Goal: Task Accomplishment & Management: Manage account settings

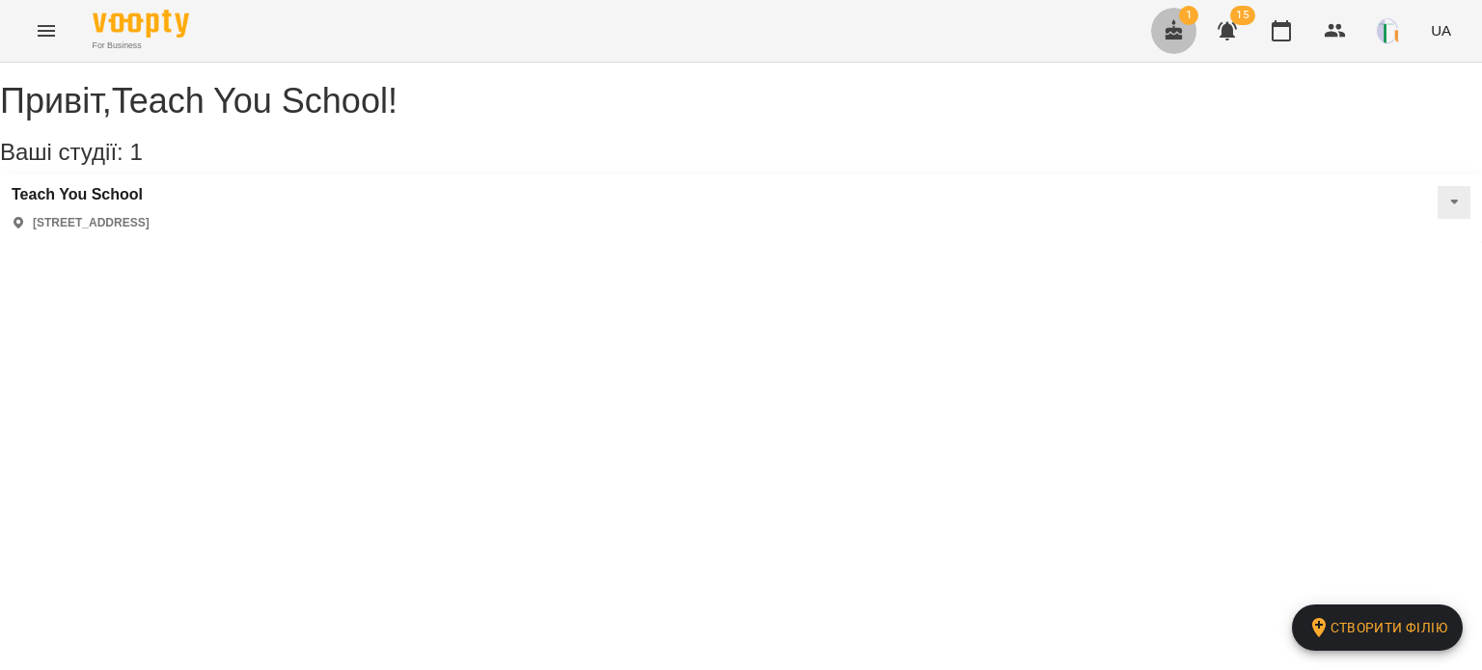
click at [1159, 47] on button "button" at bounding box center [1174, 31] width 46 height 46
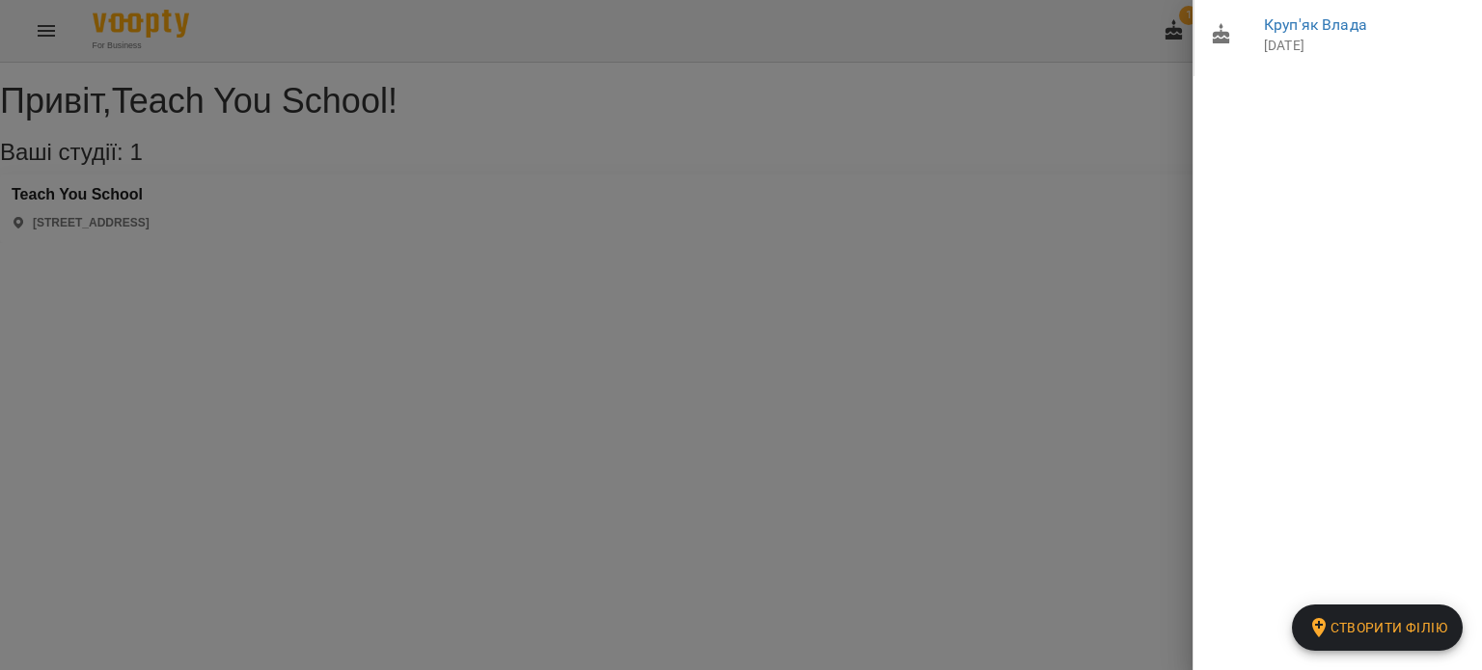
click at [1061, 108] on div at bounding box center [741, 335] width 1482 height 670
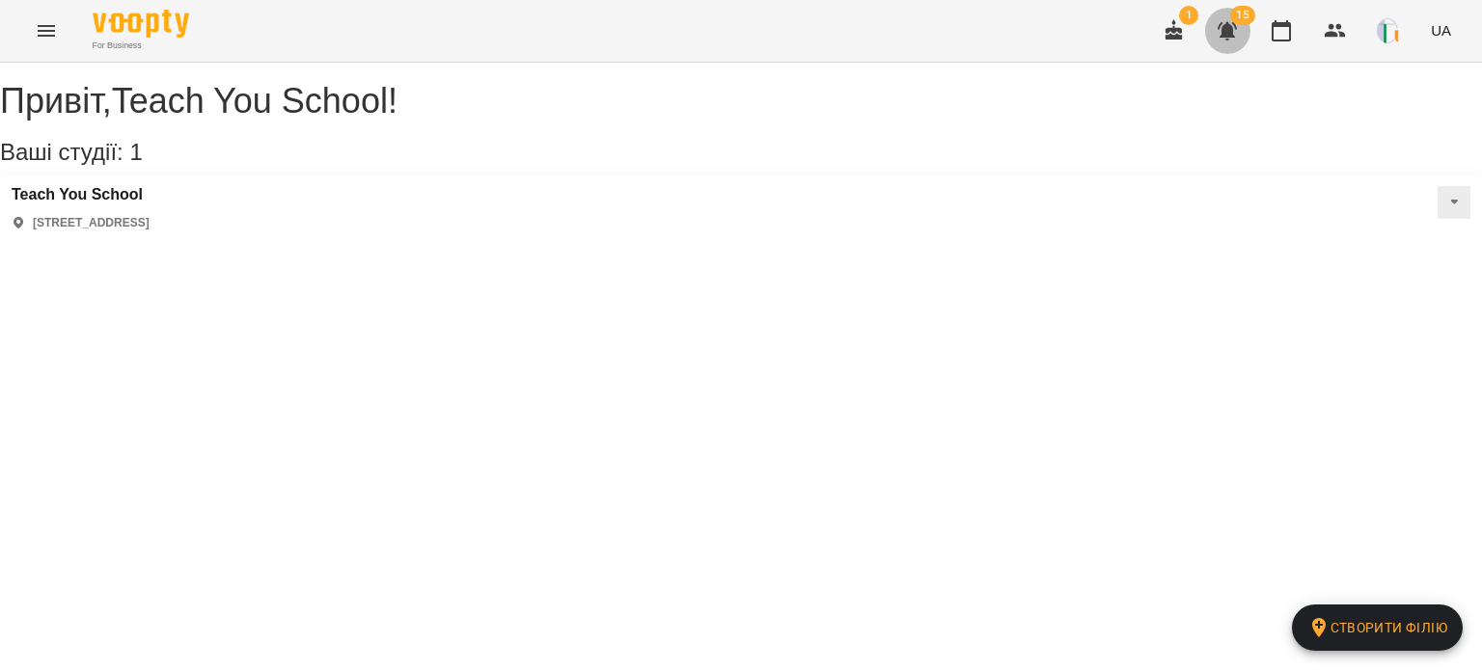
click at [1227, 26] on icon "button" at bounding box center [1226, 31] width 19 height 18
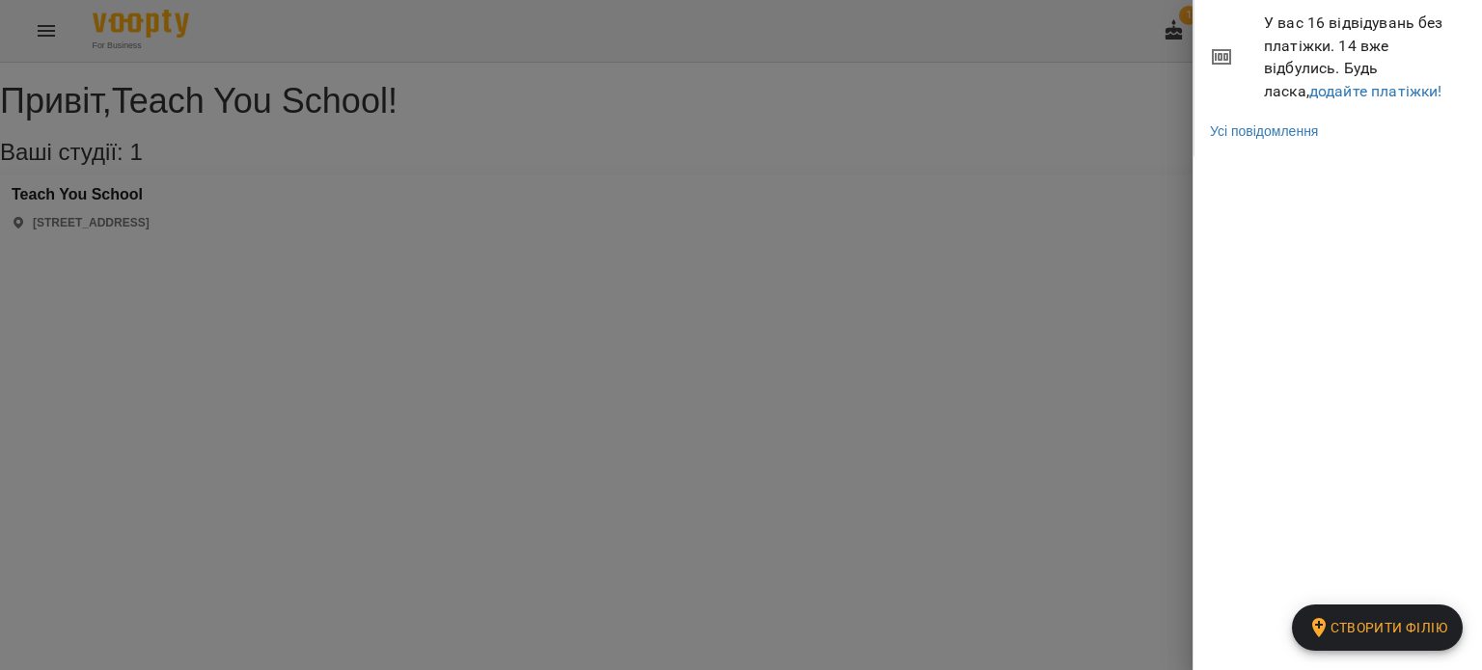
drag, startPoint x: 1135, startPoint y: 149, endPoint x: 1071, endPoint y: 153, distance: 64.8
click at [1071, 153] on div at bounding box center [741, 335] width 1482 height 670
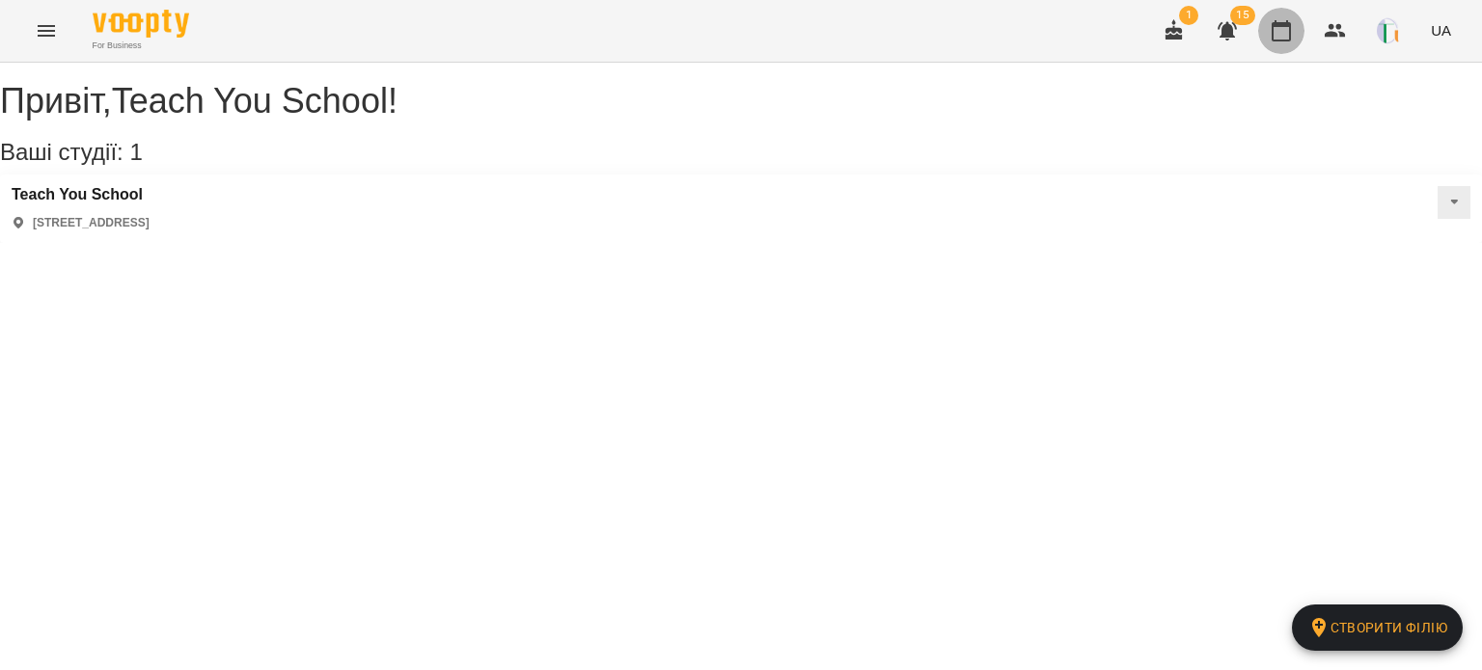
click at [1284, 34] on icon "button" at bounding box center [1280, 30] width 23 height 23
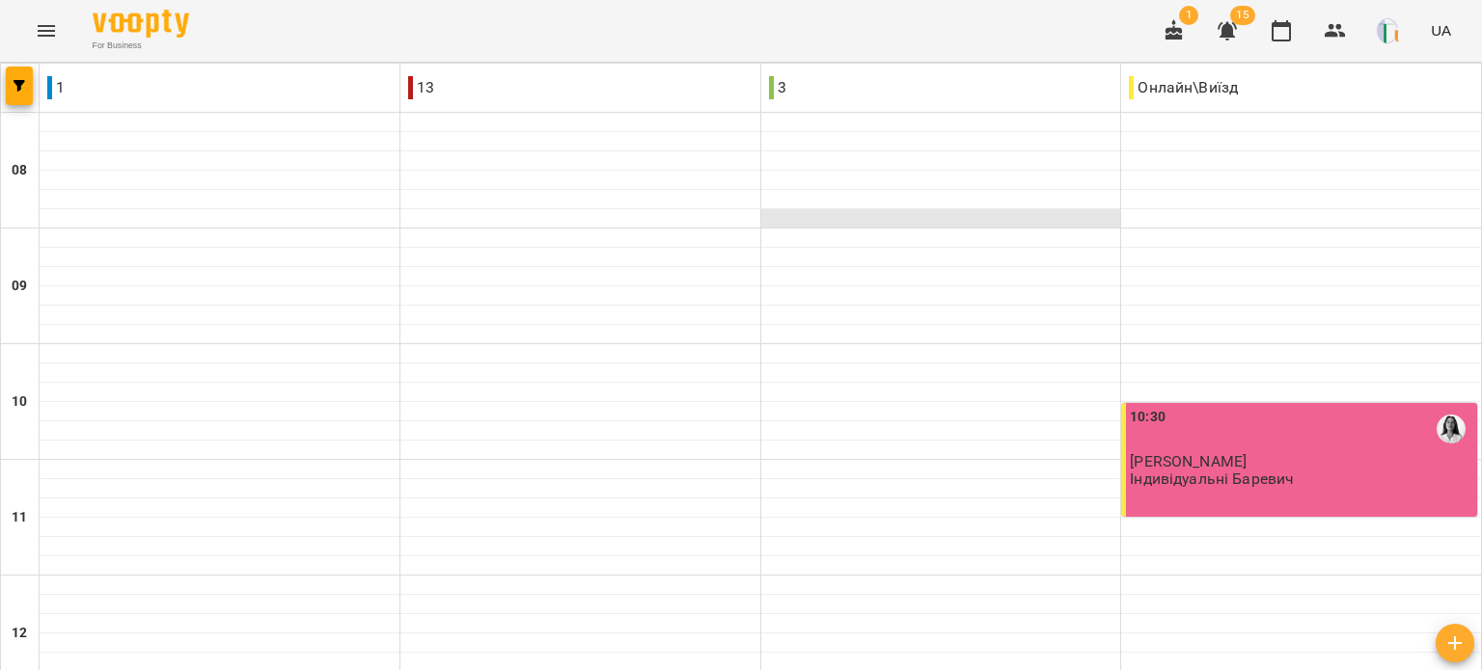
scroll to position [174, 0]
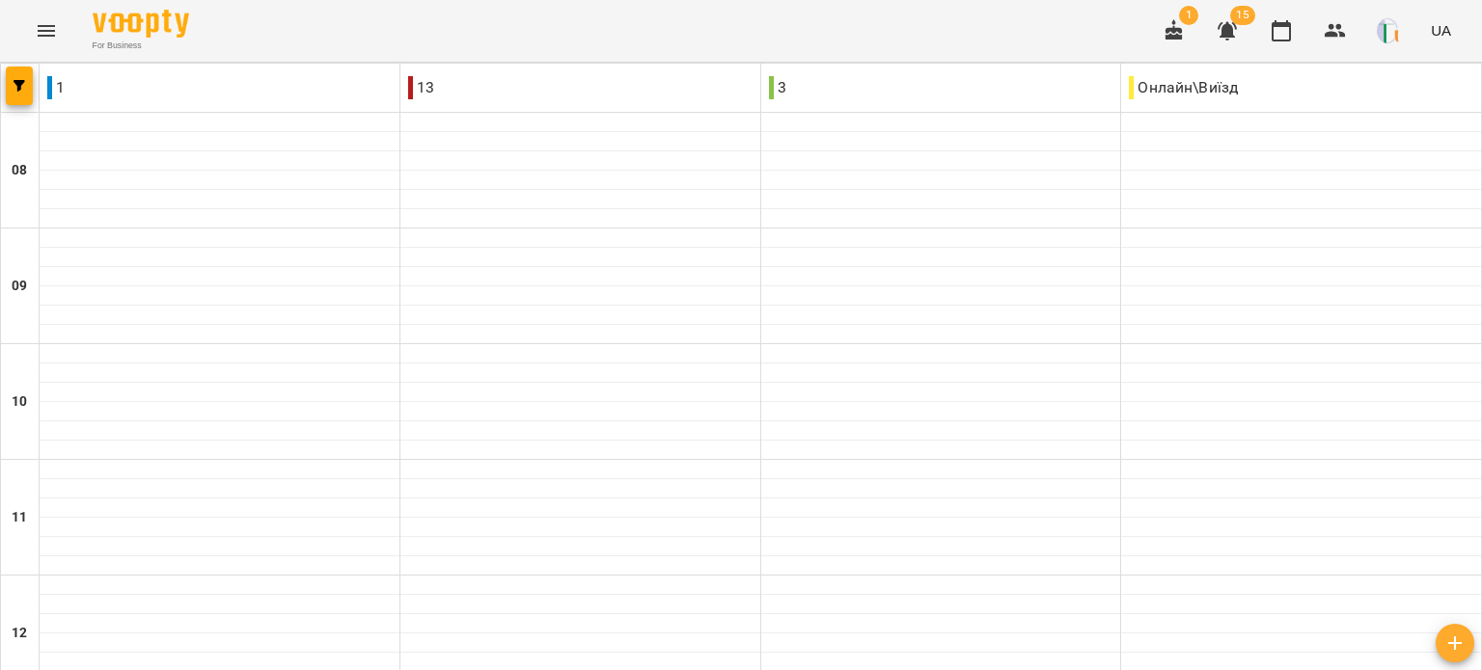
scroll to position [1052, 0]
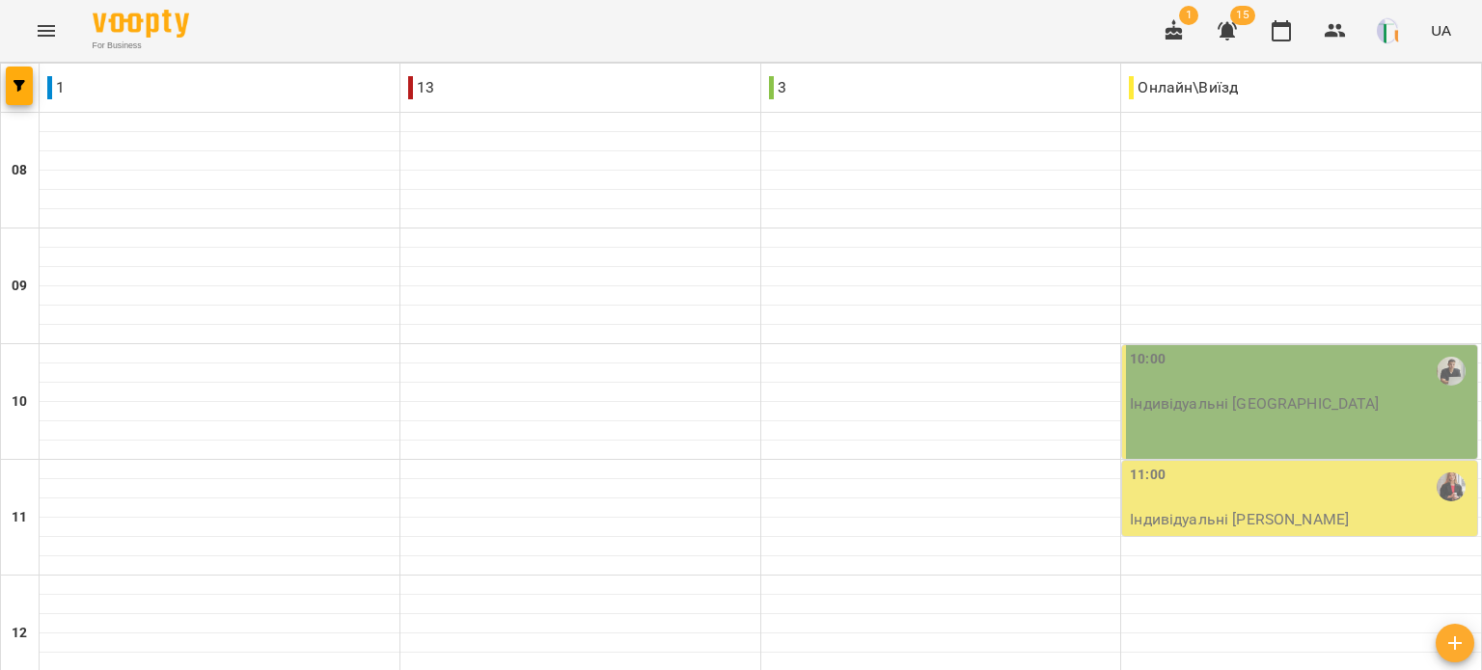
scroll to position [653, 0]
click at [43, 26] on icon "Menu" at bounding box center [46, 31] width 17 height 12
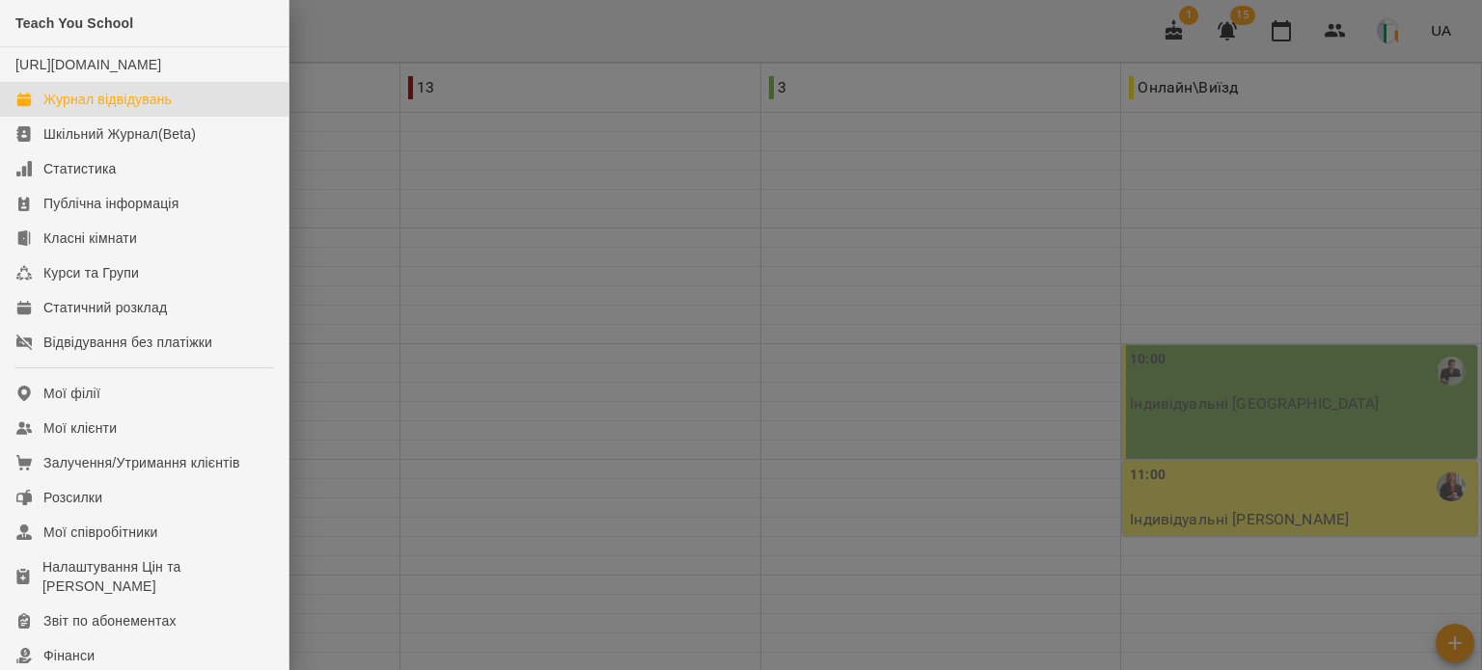
click at [623, 199] on div at bounding box center [741, 335] width 1482 height 670
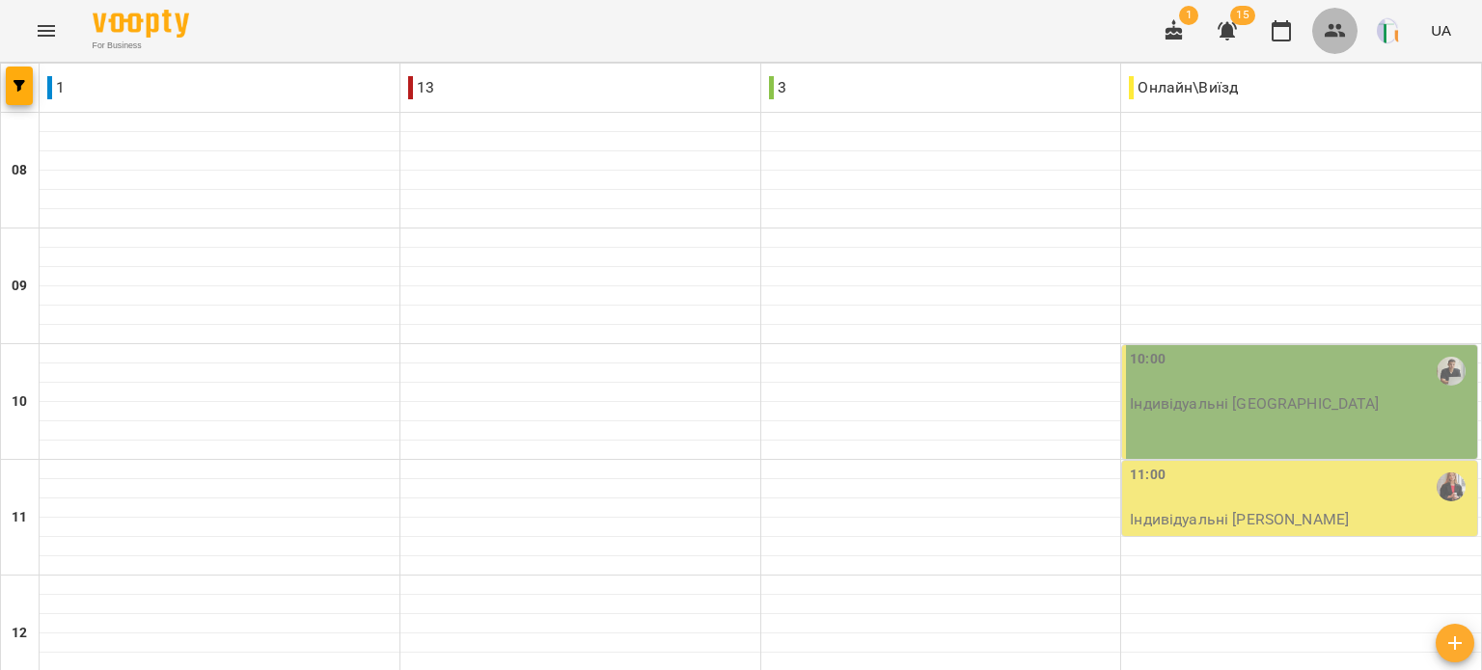
click at [1334, 28] on icon "button" at bounding box center [1334, 31] width 21 height 14
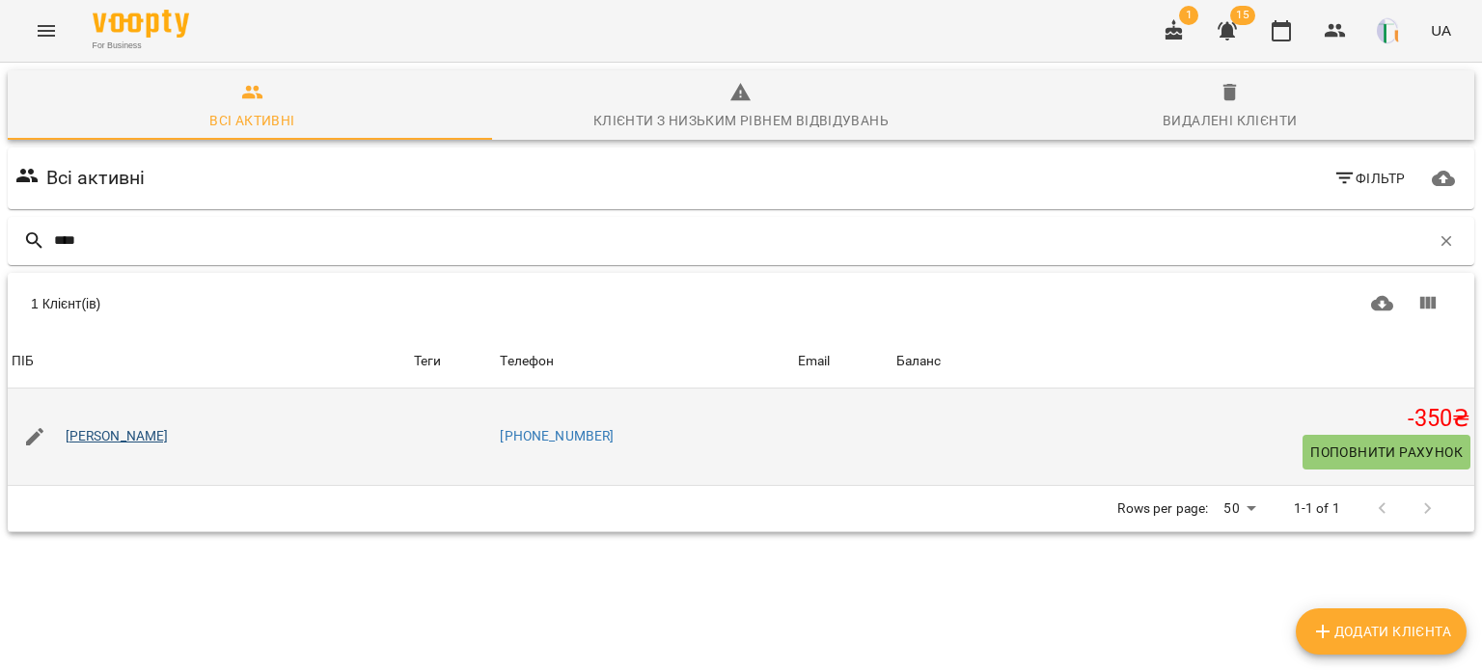
type input "****"
click at [96, 428] on link "[PERSON_NAME]" at bounding box center [117, 436] width 103 height 19
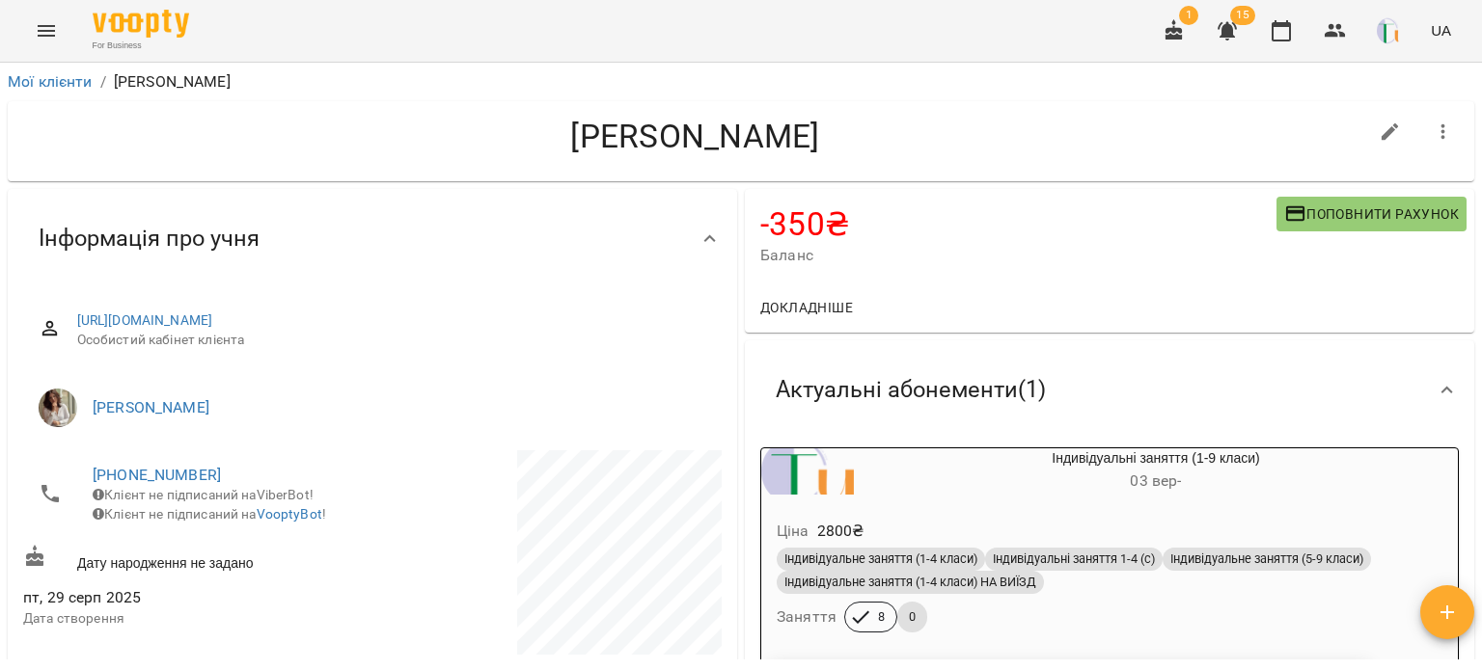
scroll to position [157, 0]
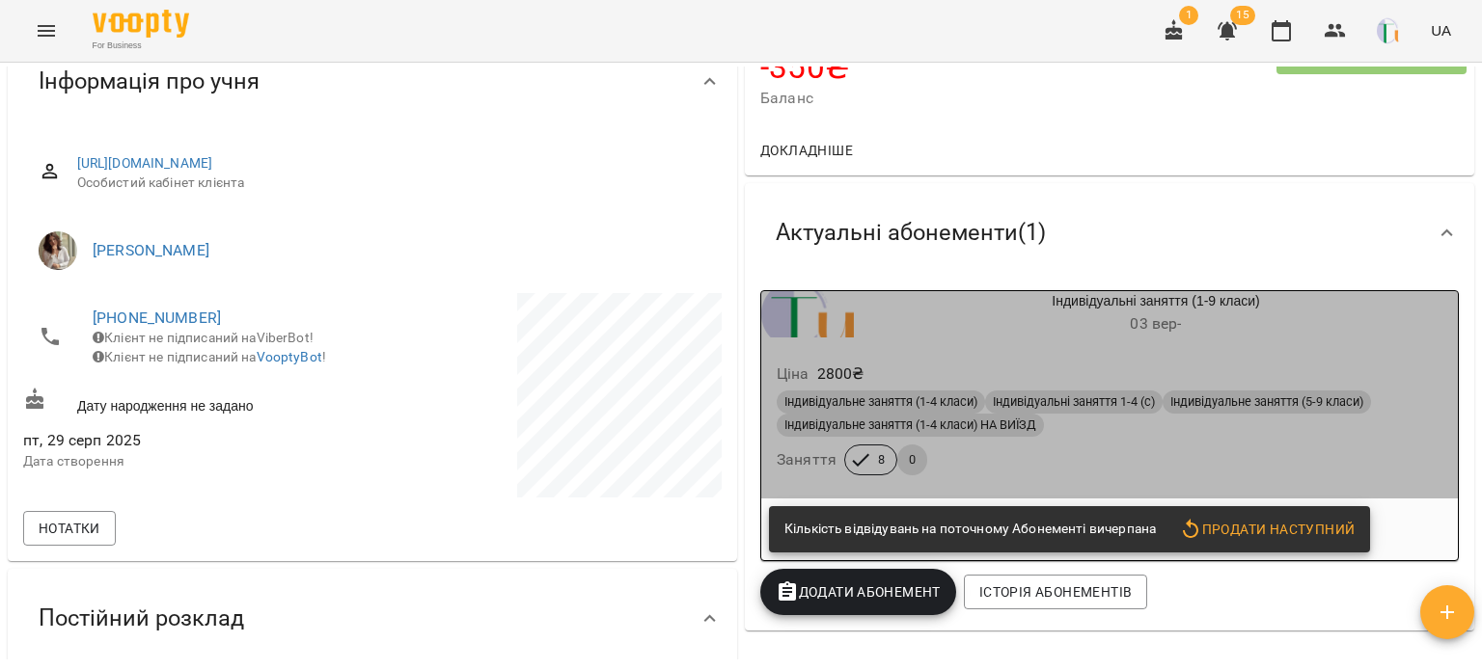
click at [1154, 448] on div "Індивідуальне заняття (1-4 класи) Індивідуальні заняття 1-4 (с) Індивідуальне з…" at bounding box center [1109, 433] width 673 height 93
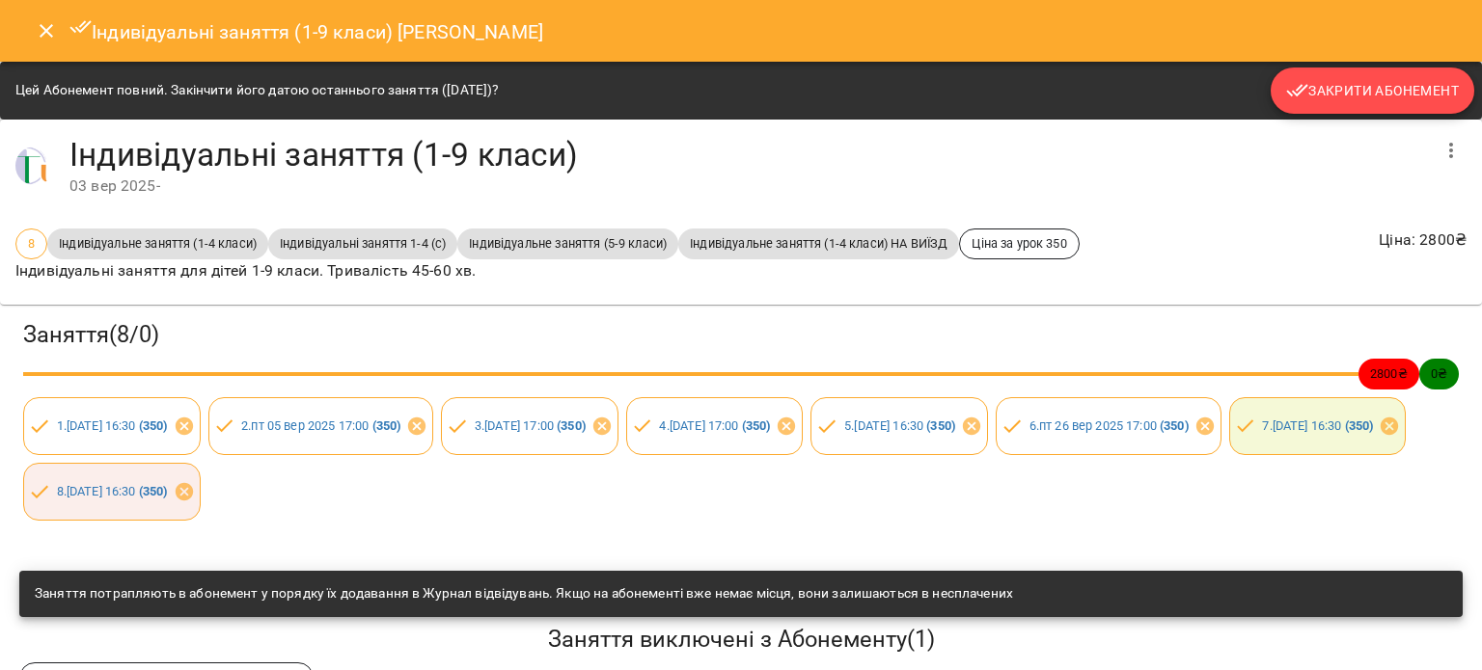
click at [1327, 73] on button "Закрити Абонемент" at bounding box center [1372, 91] width 204 height 46
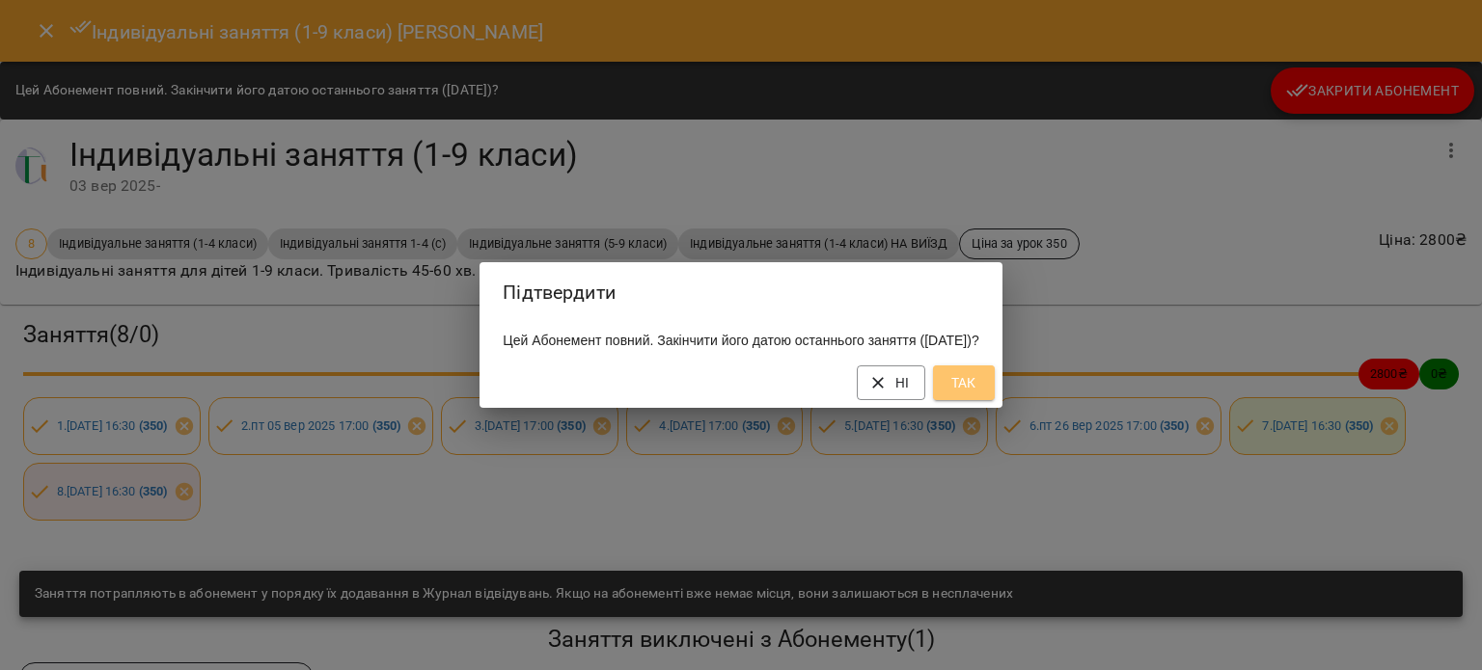
click at [991, 381] on button "Так" at bounding box center [964, 383] width 62 height 35
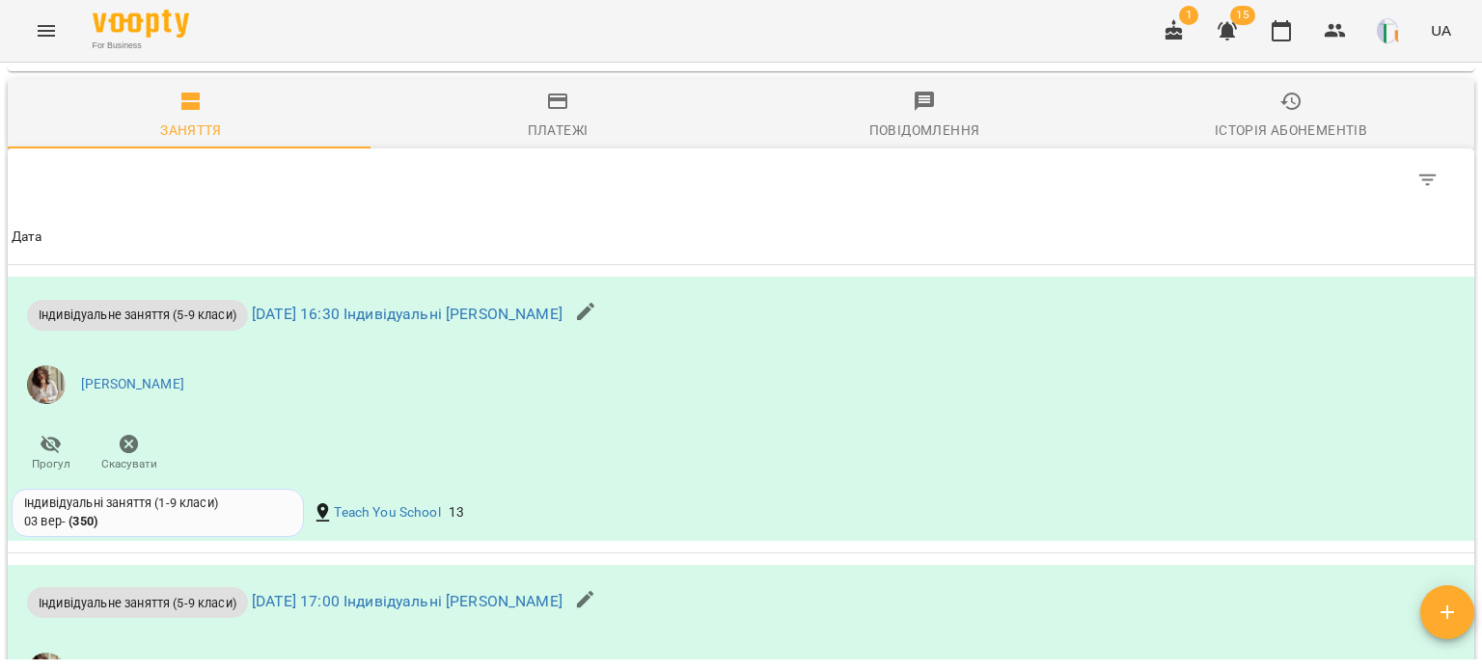
scroll to position [1694, 0]
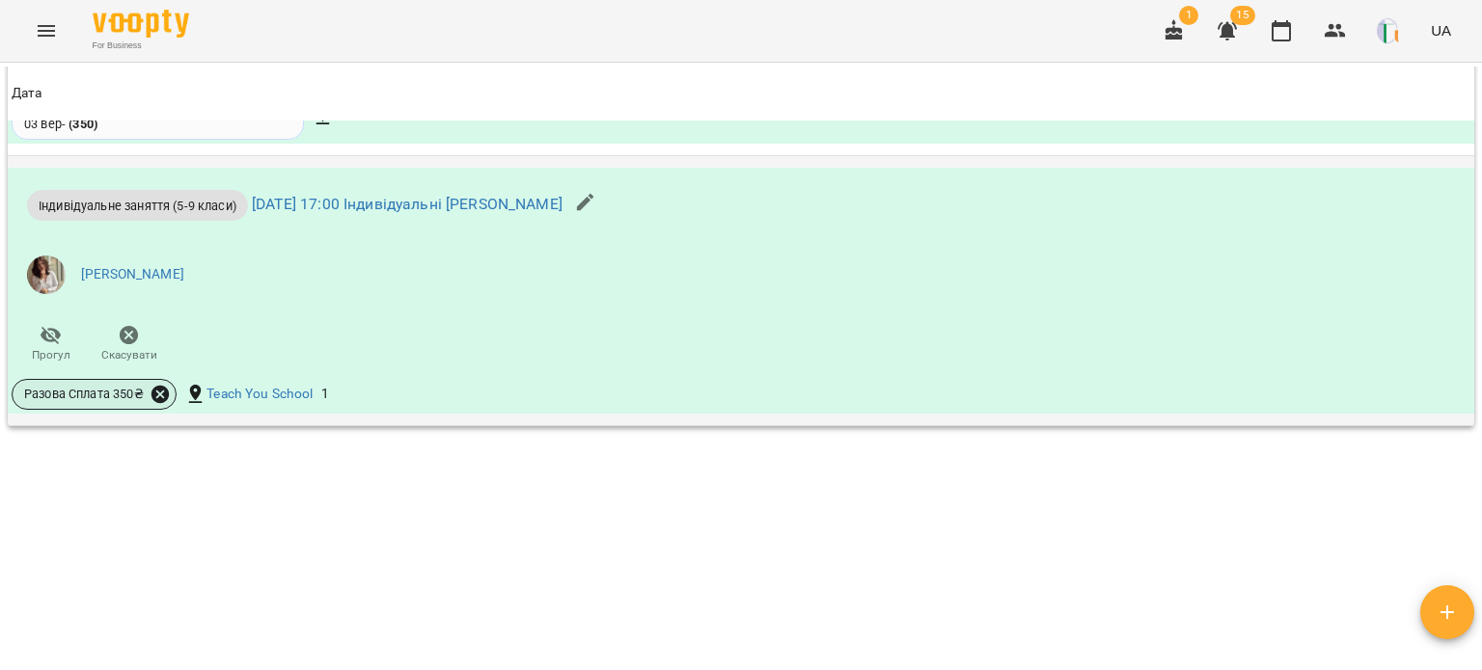
click at [154, 389] on icon at bounding box center [159, 394] width 17 height 17
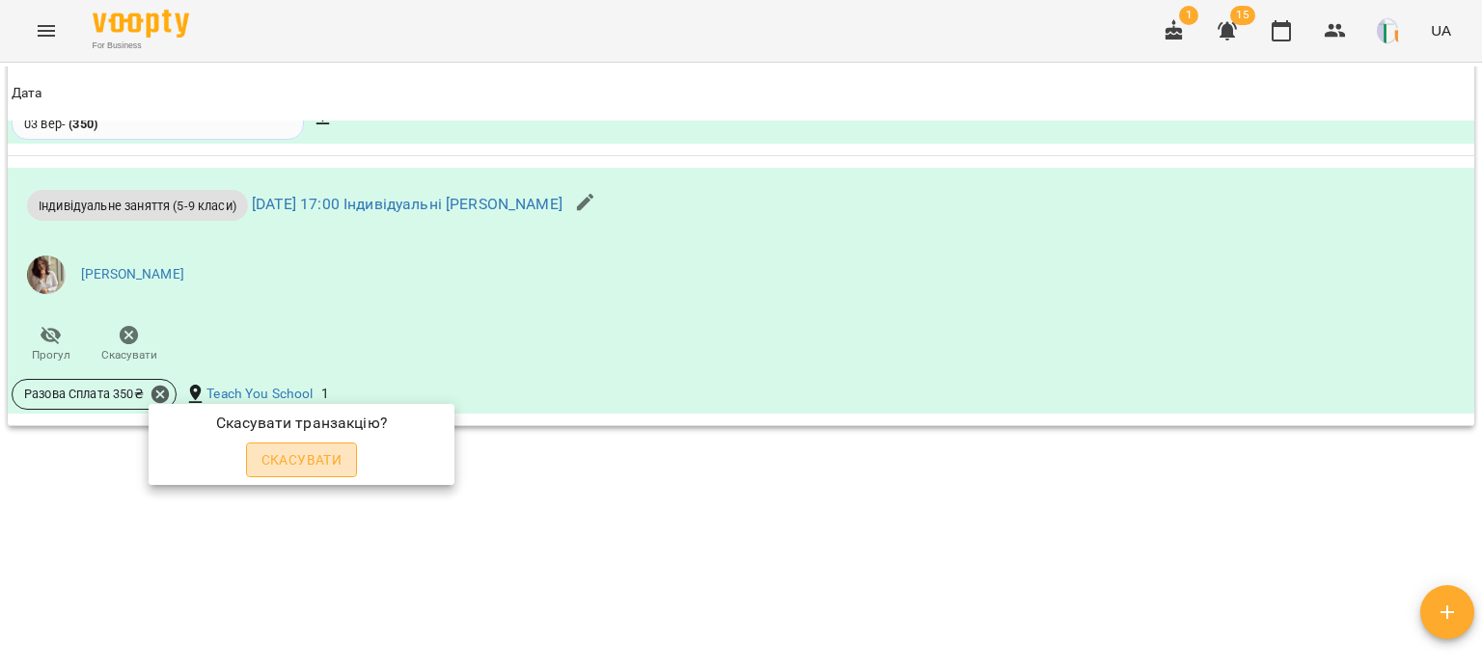
click at [282, 460] on span "Скасувати" at bounding box center [301, 460] width 81 height 23
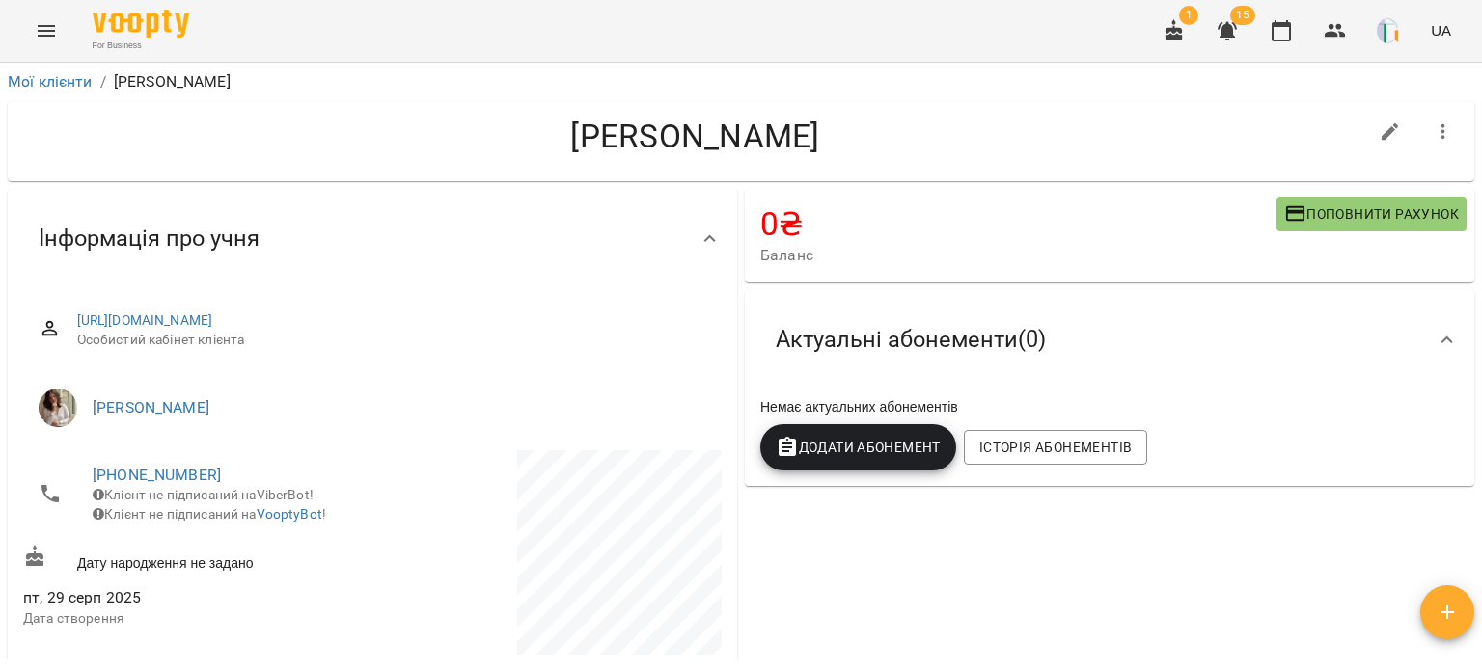
scroll to position [0, 0]
click at [850, 451] on span "Додати Абонемент" at bounding box center [857, 447] width 165 height 23
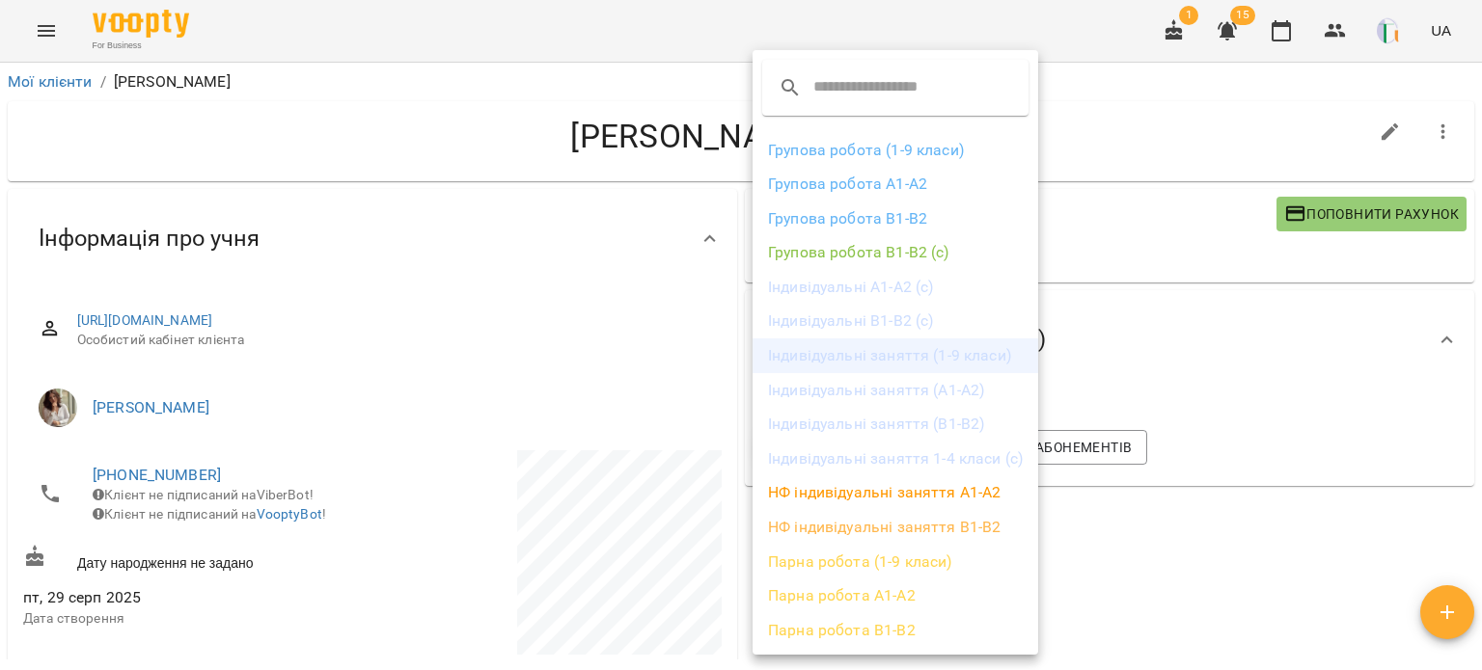
click at [864, 358] on li "Індивідуальні заняття (1-9 класи)" at bounding box center [895, 356] width 286 height 35
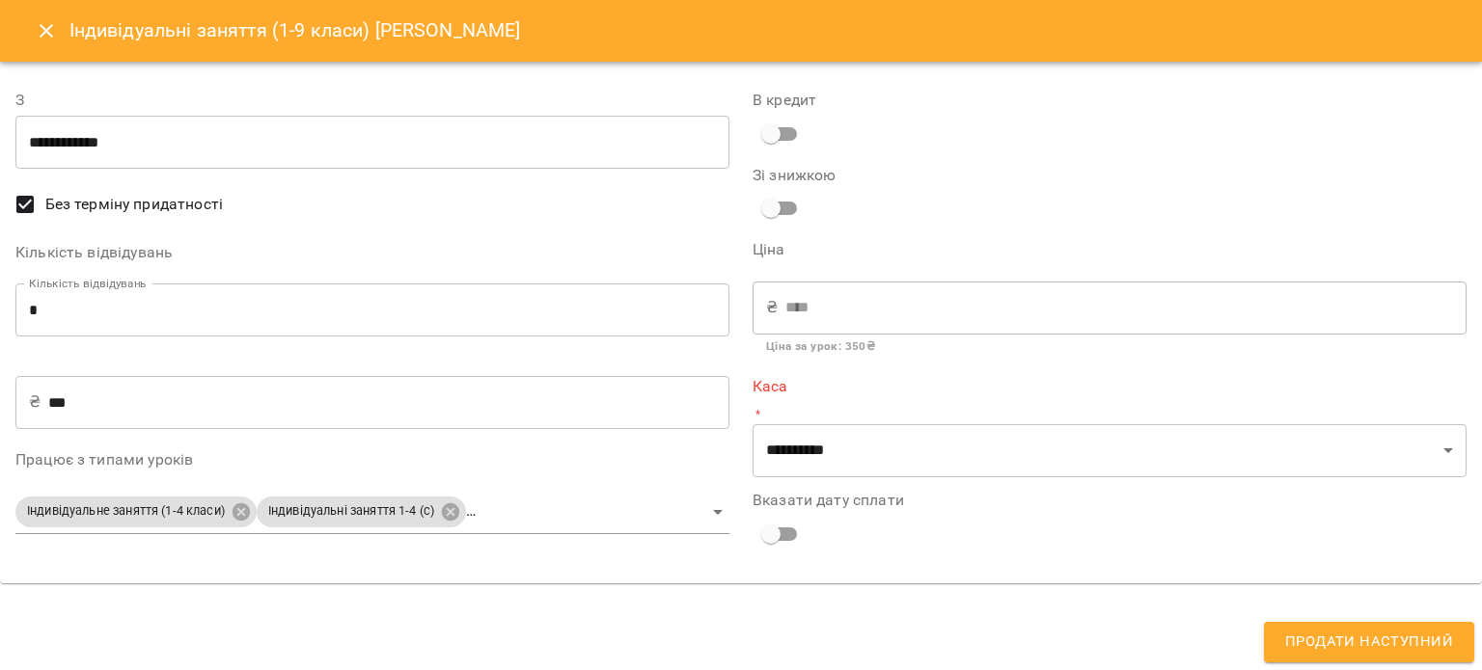
type input "**********"
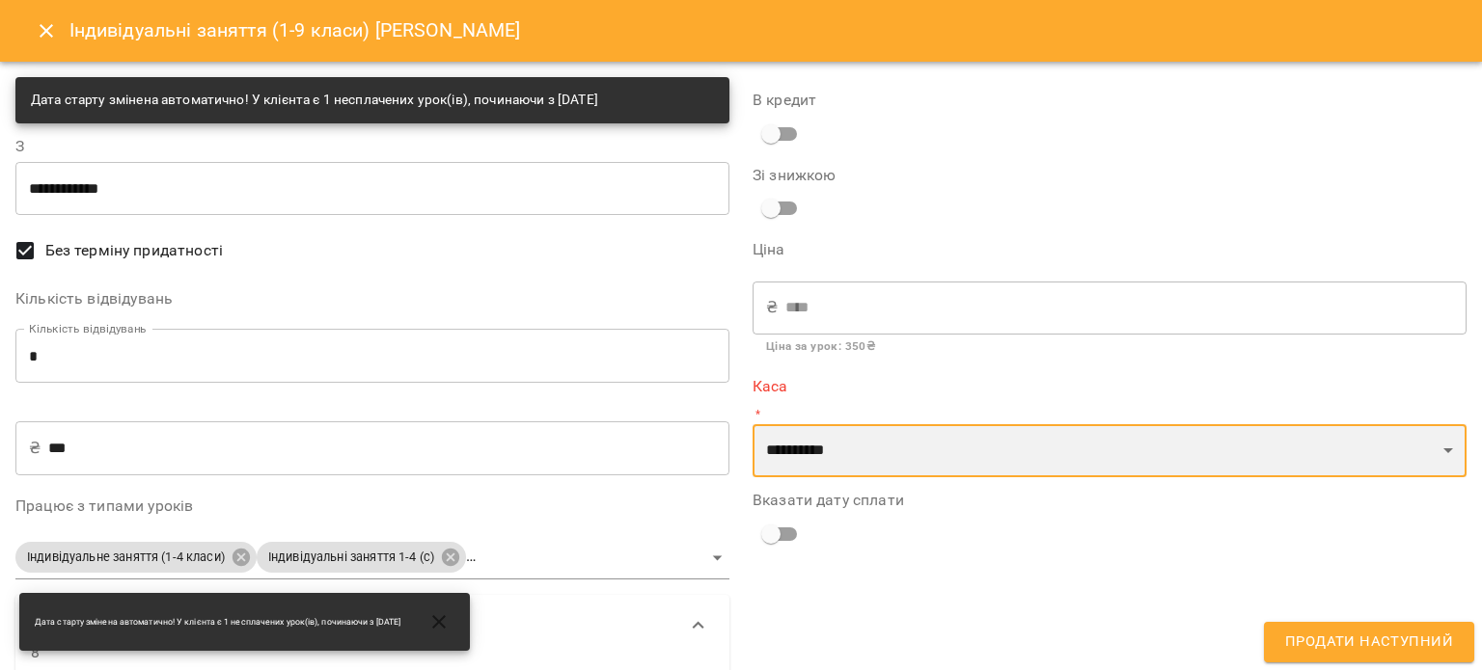
click at [953, 465] on select "**********" at bounding box center [1109, 451] width 714 height 54
select select "****"
click at [752, 424] on select "**********" at bounding box center [1109, 451] width 714 height 54
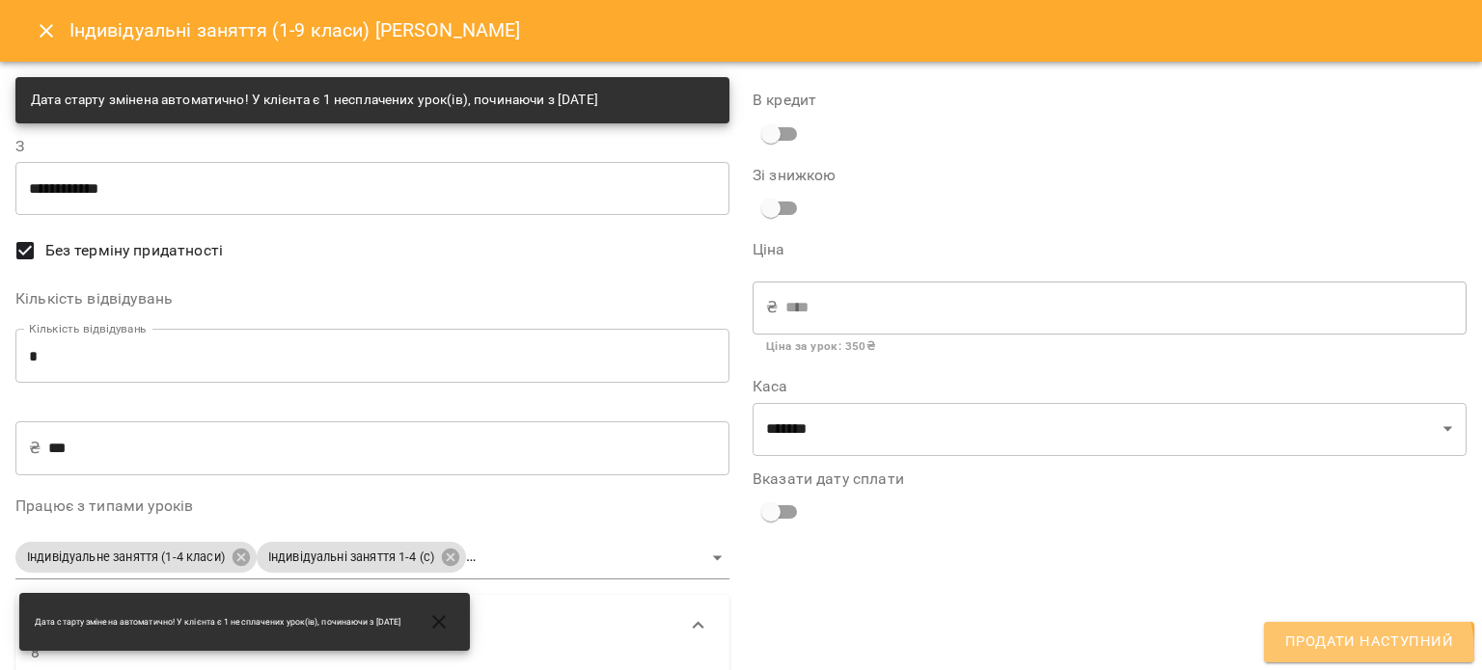
click at [1370, 650] on span "Продати наступний" at bounding box center [1369, 642] width 168 height 25
